Goal: Information Seeking & Learning: Learn about a topic

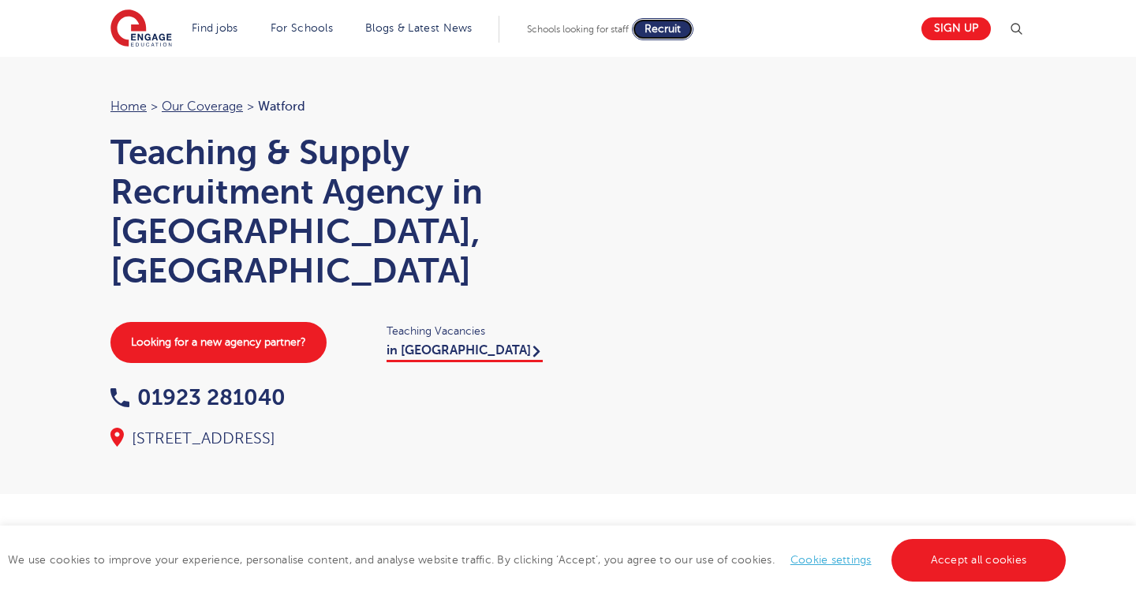
click at [655, 26] on span "Recruit" at bounding box center [663, 29] width 36 height 12
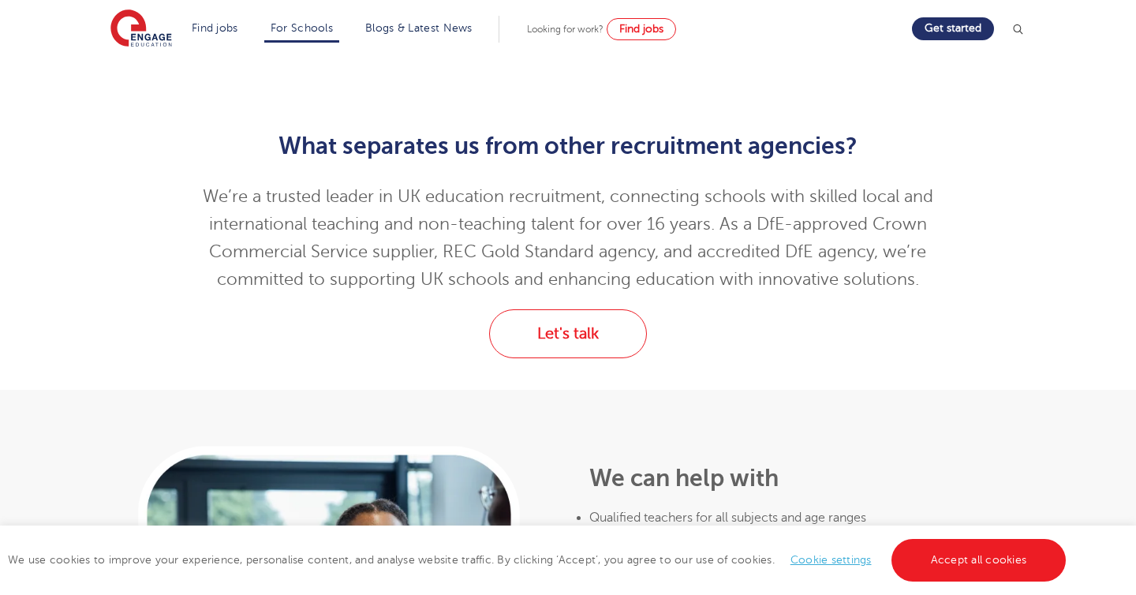
scroll to position [580, 0]
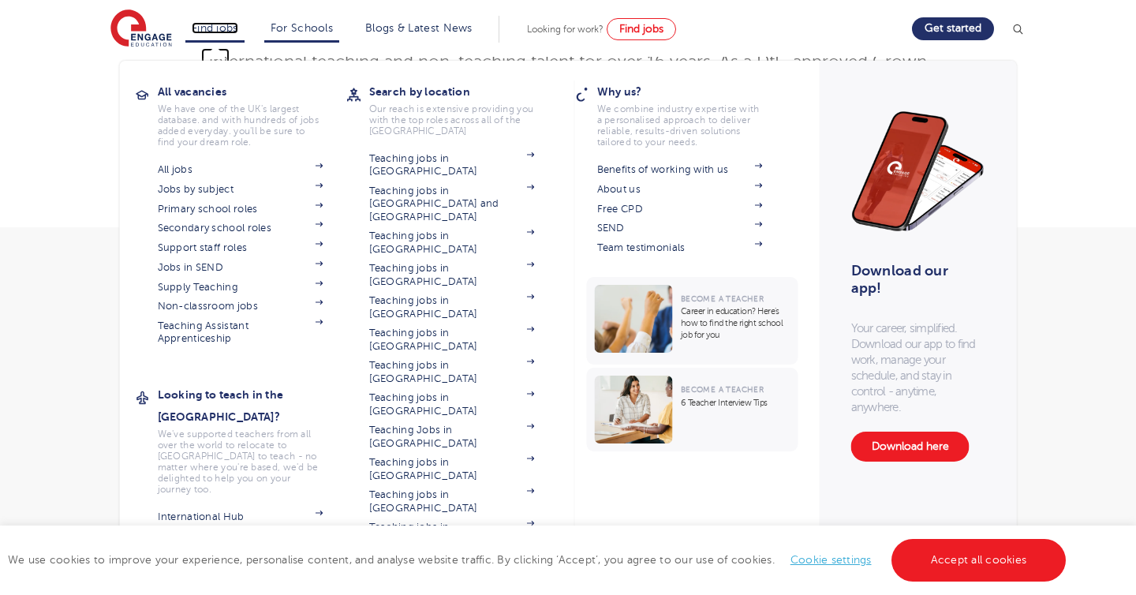
click at [232, 30] on link "Find jobs" at bounding box center [215, 28] width 47 height 12
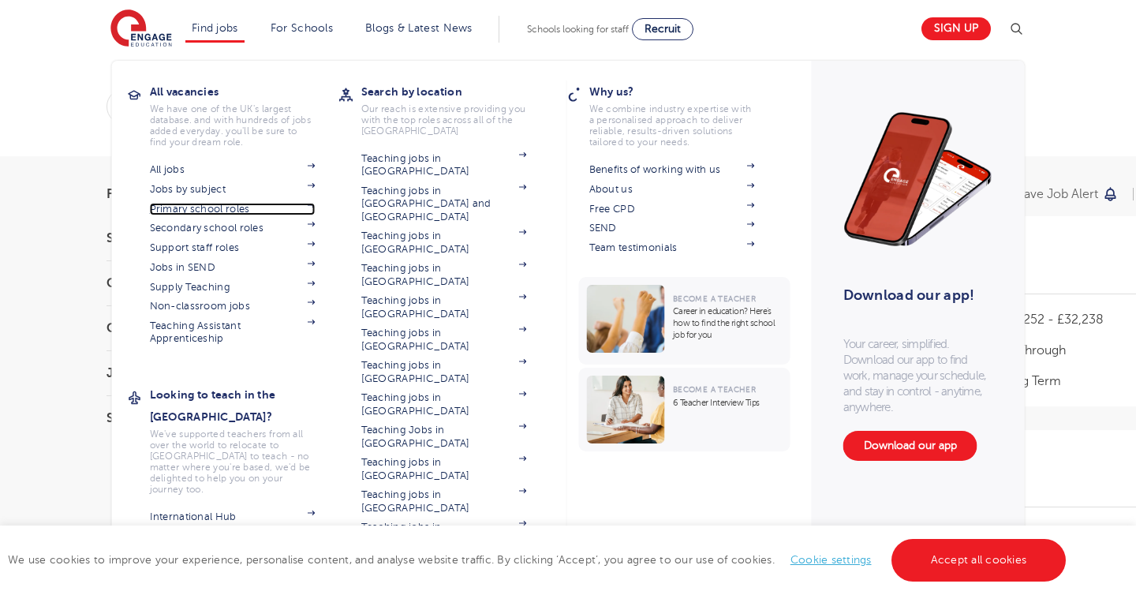
click at [230, 207] on link "Primary school roles" at bounding box center [233, 209] width 166 height 13
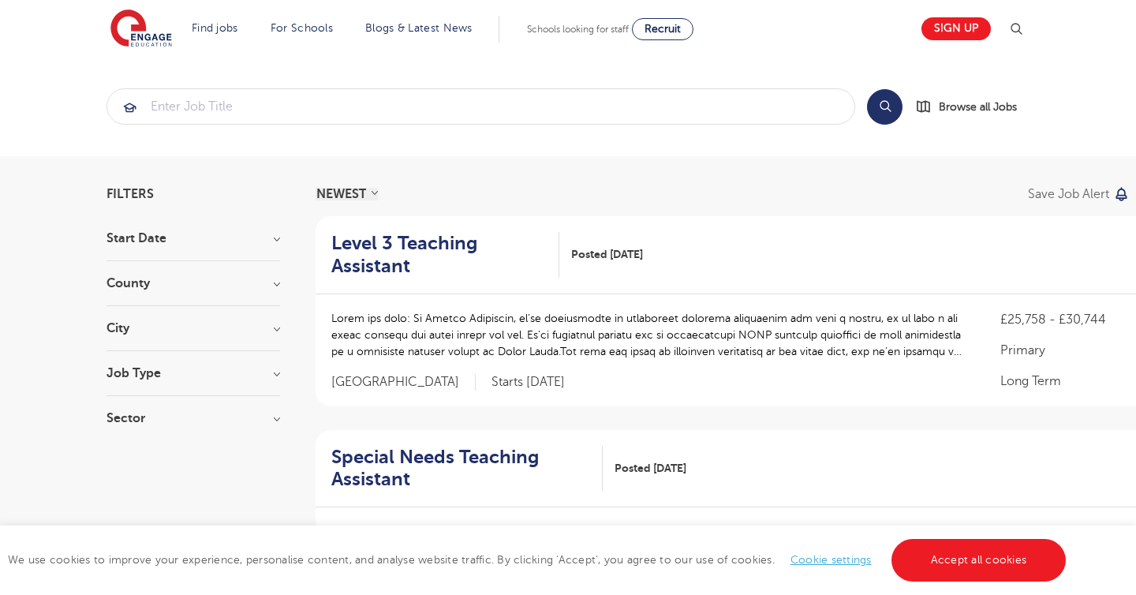
click at [233, 278] on h3 "County" at bounding box center [194, 283] width 174 height 13
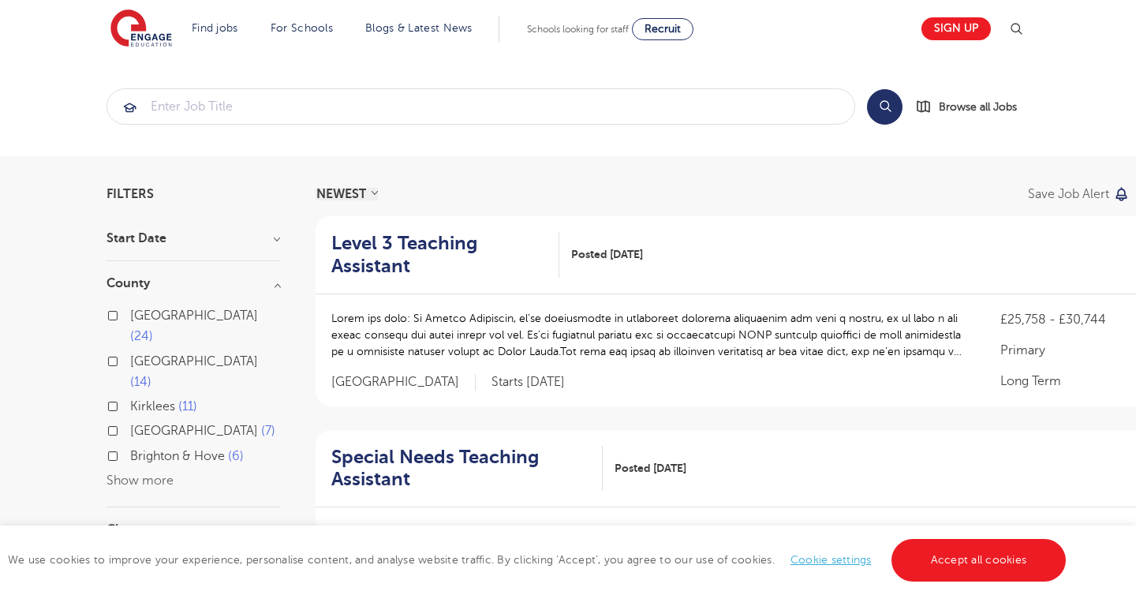
click at [130, 421] on label "Hertfordshire 7" at bounding box center [202, 431] width 145 height 21
click at [130, 424] on input "Hertfordshire 7" at bounding box center [135, 429] width 10 height 10
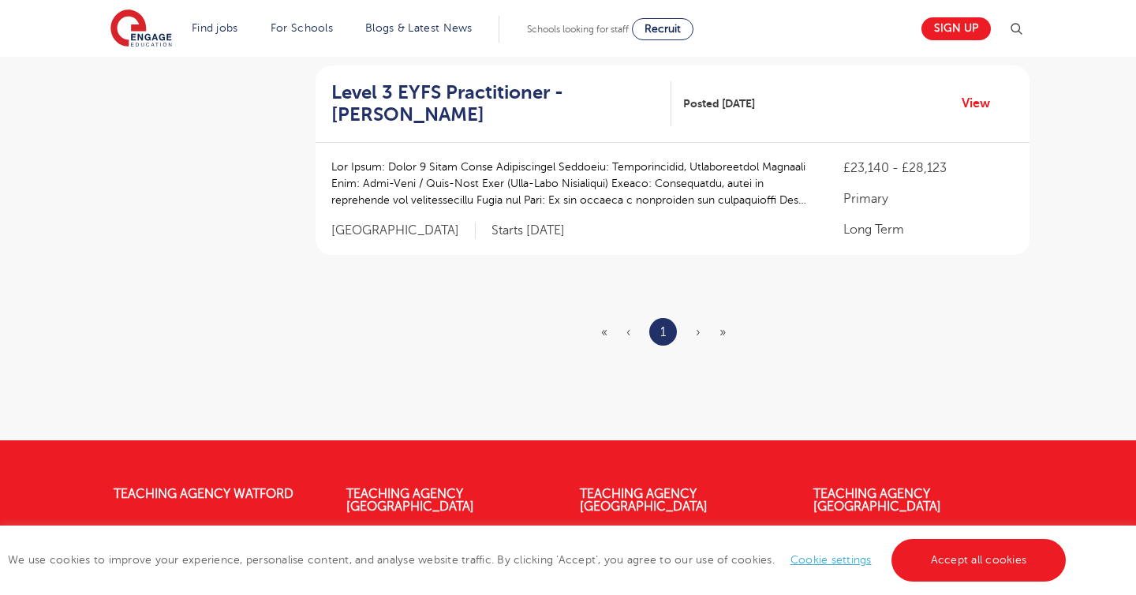
scroll to position [1440, 0]
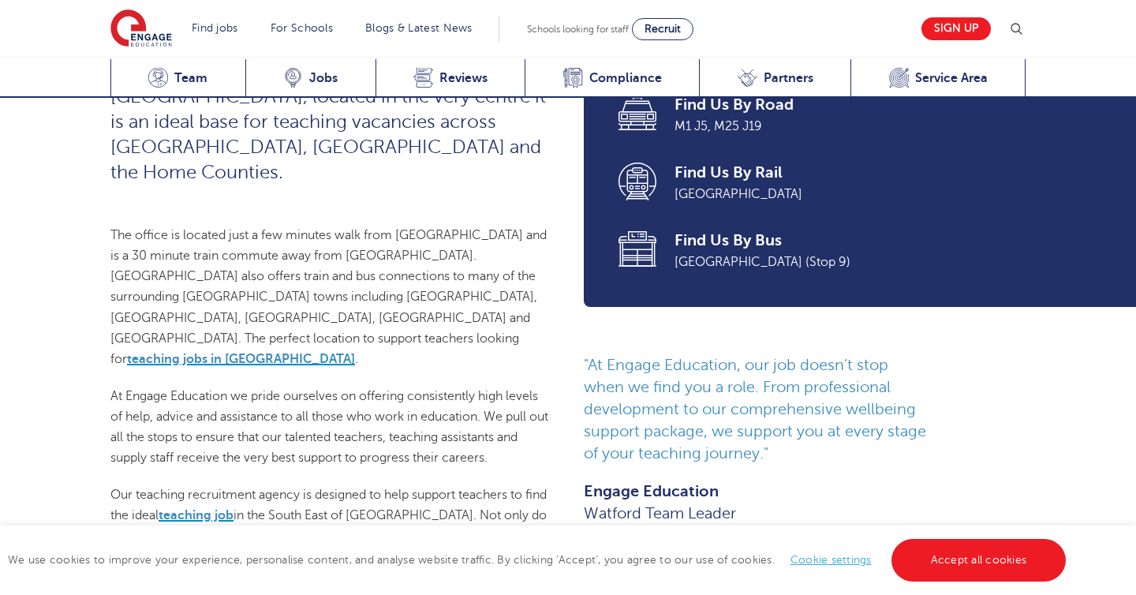
scroll to position [680, 0]
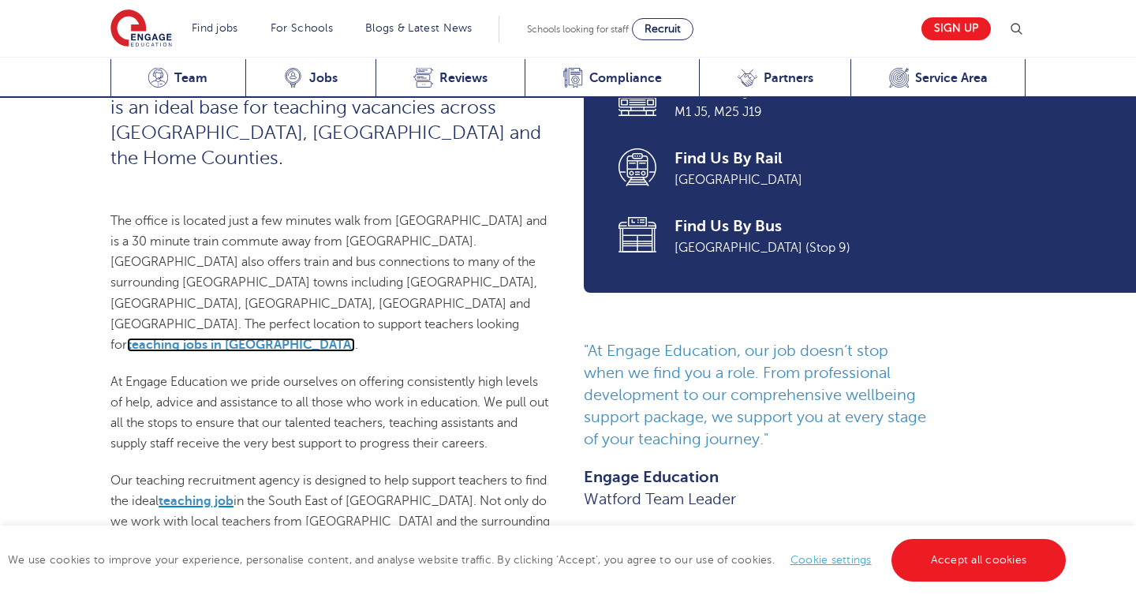
click at [228, 338] on link "teaching jobs in Hertfordshire" at bounding box center [241, 345] width 228 height 14
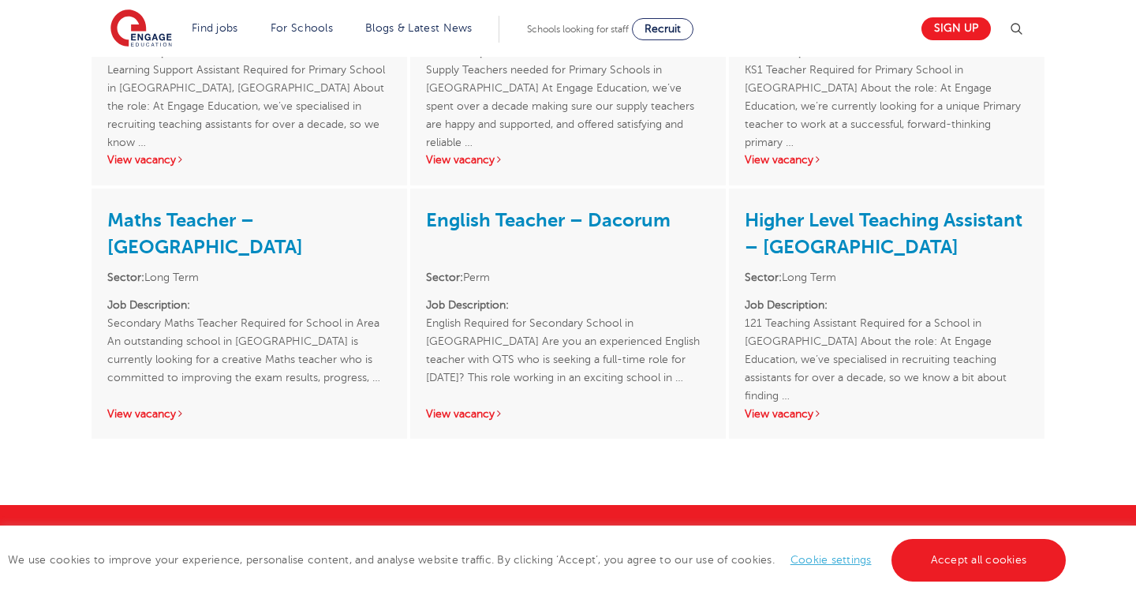
scroll to position [4828, 0]
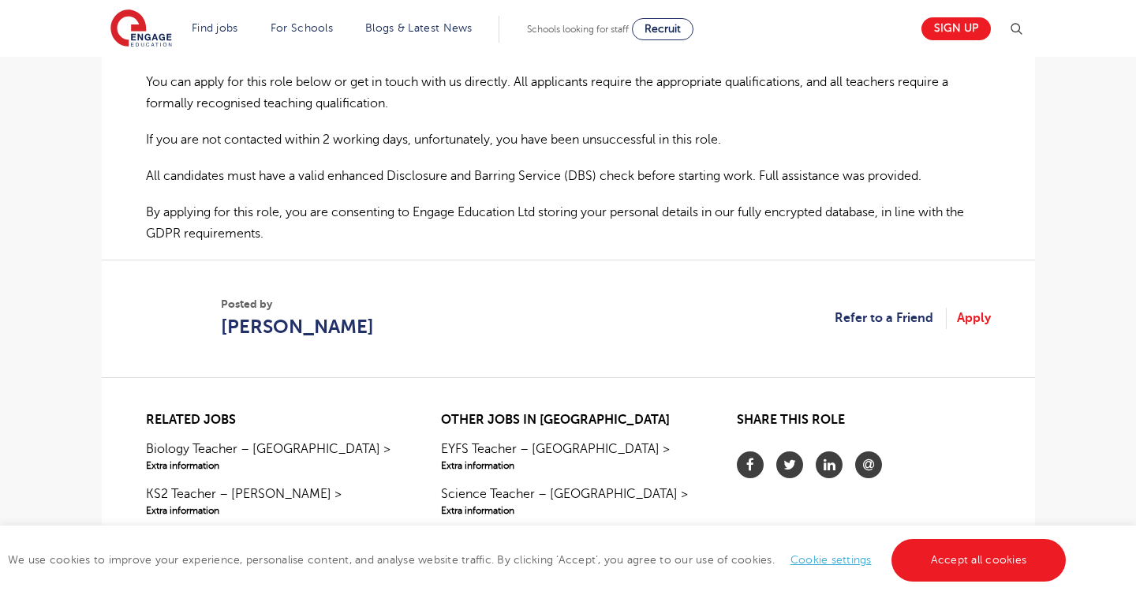
scroll to position [1073, 0]
